Goal: Task Accomplishment & Management: Use online tool/utility

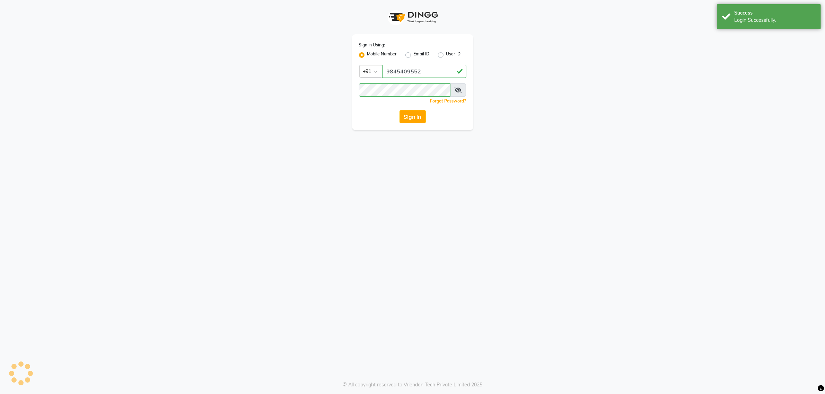
select select "100"
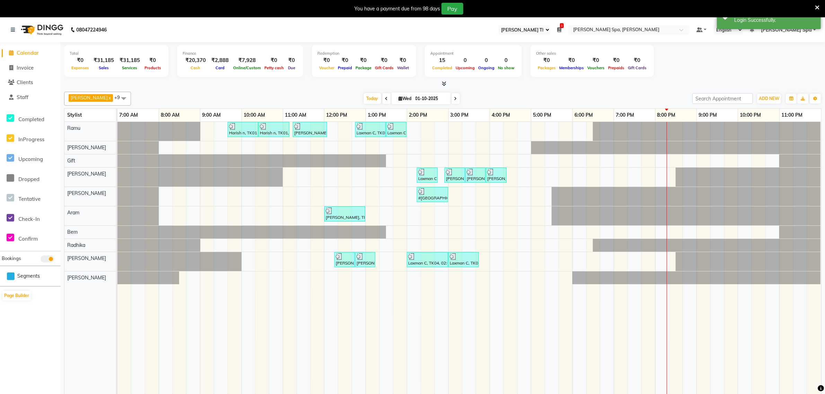
click at [561, 29] on icon at bounding box center [559, 29] width 4 height 5
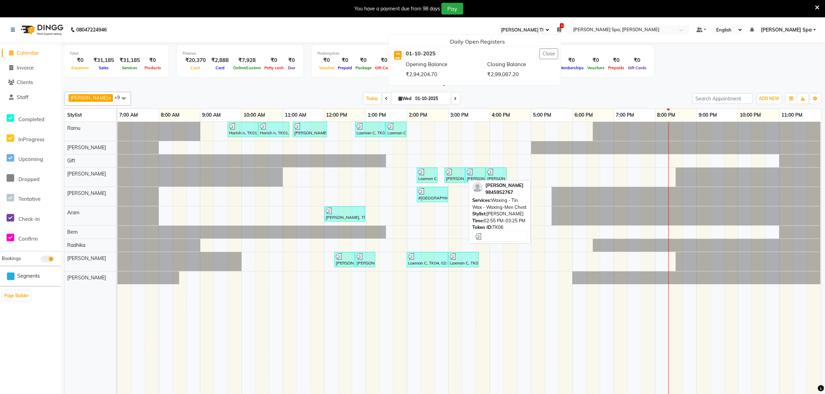
click at [461, 176] on div at bounding box center [455, 172] width 18 height 7
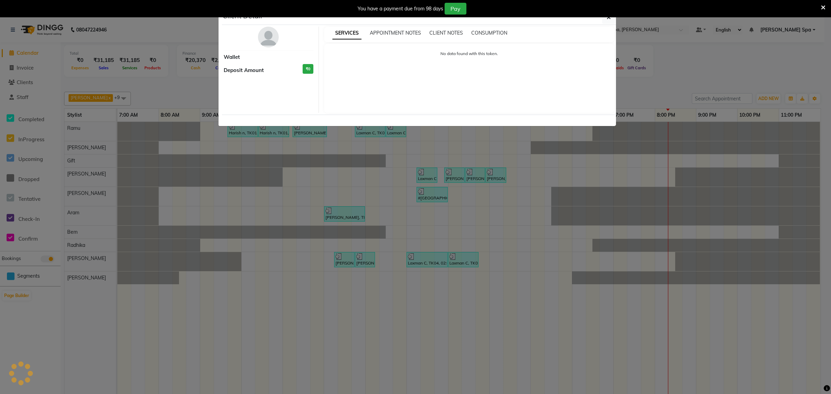
select select "3"
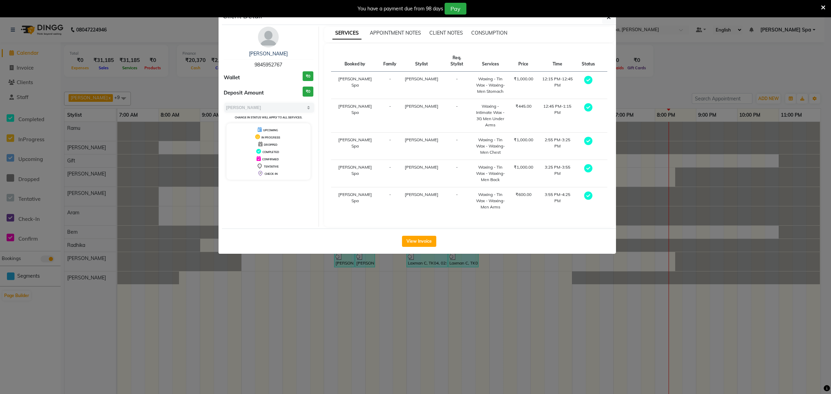
click at [110, 340] on ngb-modal-window "Client Detail [PERSON_NAME] 9845952767 Wallet ₹0 Deposit Amount ₹0 Select MARK …" at bounding box center [415, 197] width 831 height 394
